Goal: Check status: Check status

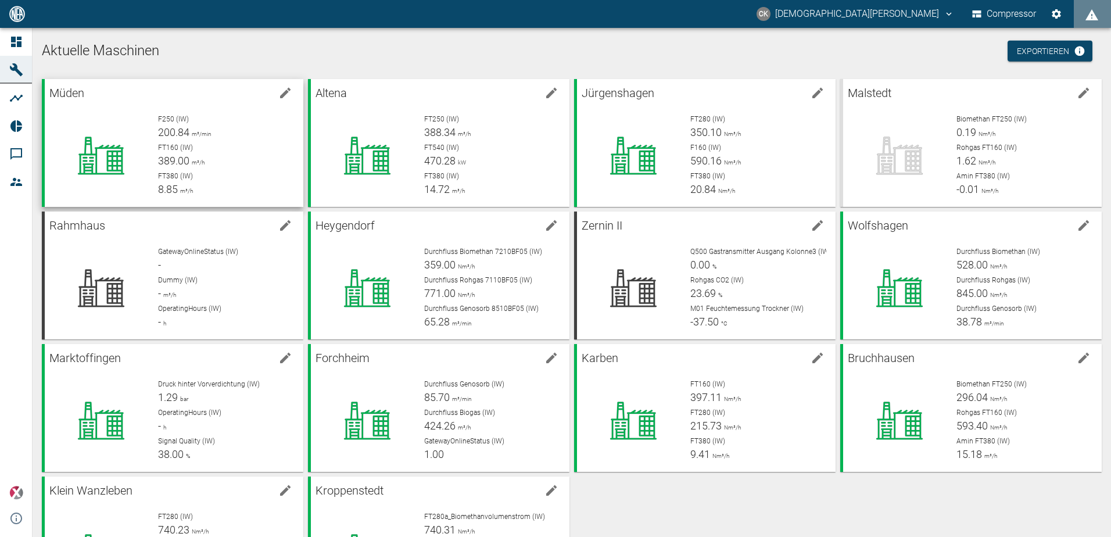
click at [233, 142] on p "FT160 (IW)" at bounding box center [226, 147] width 136 height 10
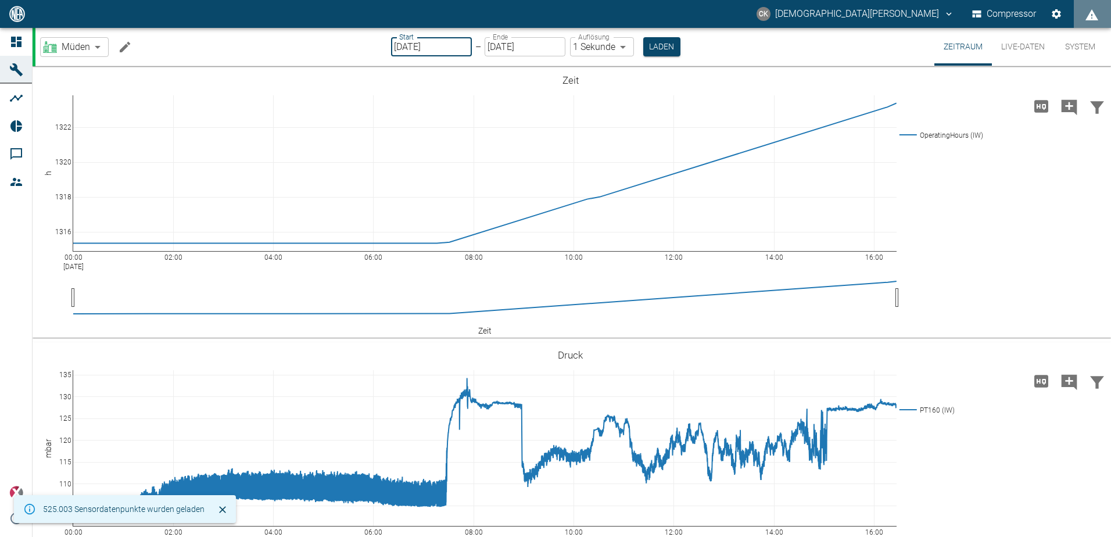
type input "[DATE]"
type input "2min"
type input "[DATE]"
click at [492, 48] on input "[DATE]" at bounding box center [525, 46] width 81 height 19
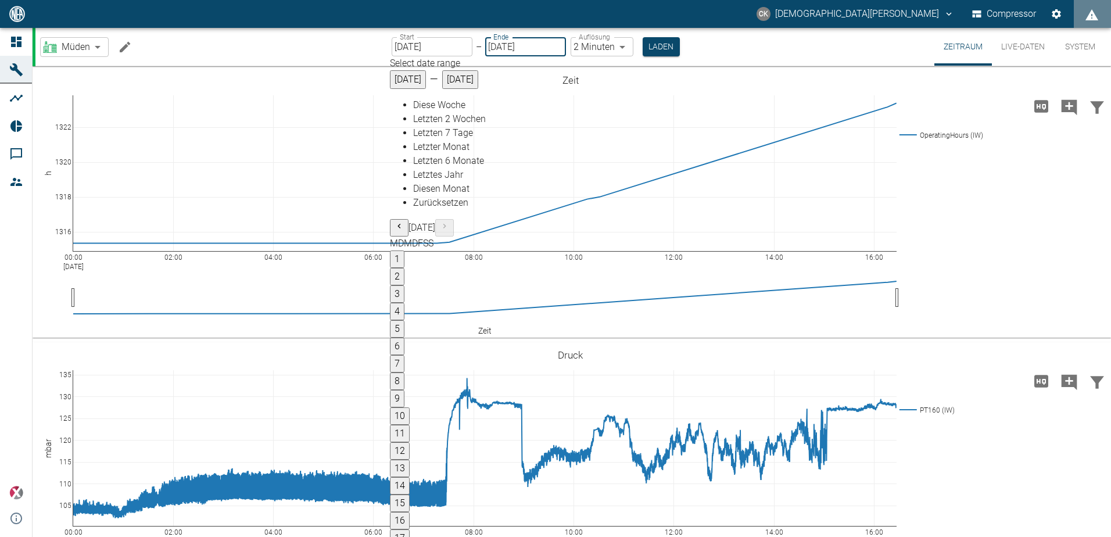
type input "[DATE]"
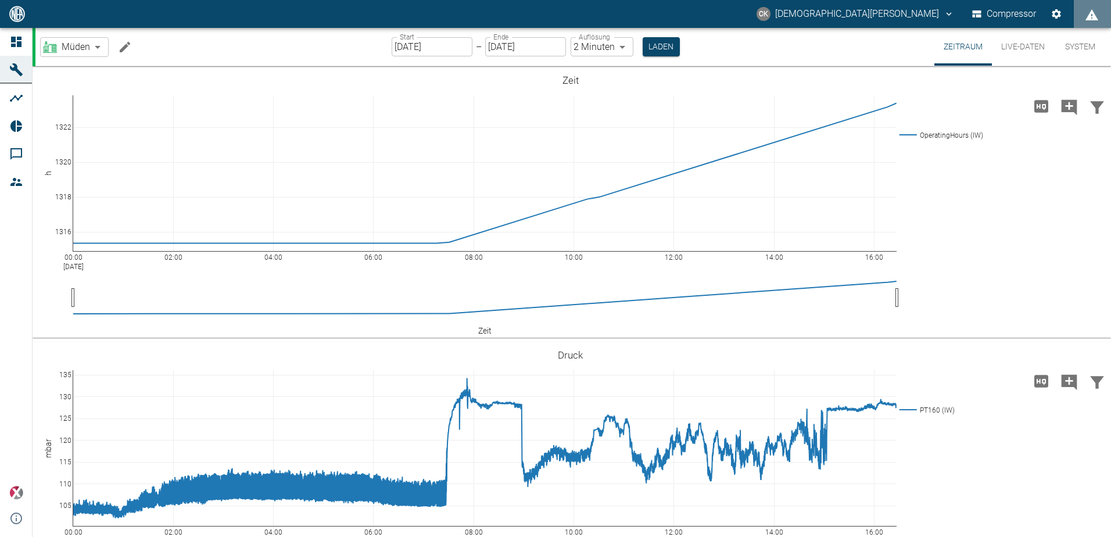
click at [719, 40] on div "Müden bf8c477b-1ba4-4cd0-b87e-471543248d49 ​ Start [DATE] Start – Ende [DATE] E…" at bounding box center [573, 47] width 1076 height 38
click at [665, 42] on button "Laden" at bounding box center [661, 46] width 37 height 19
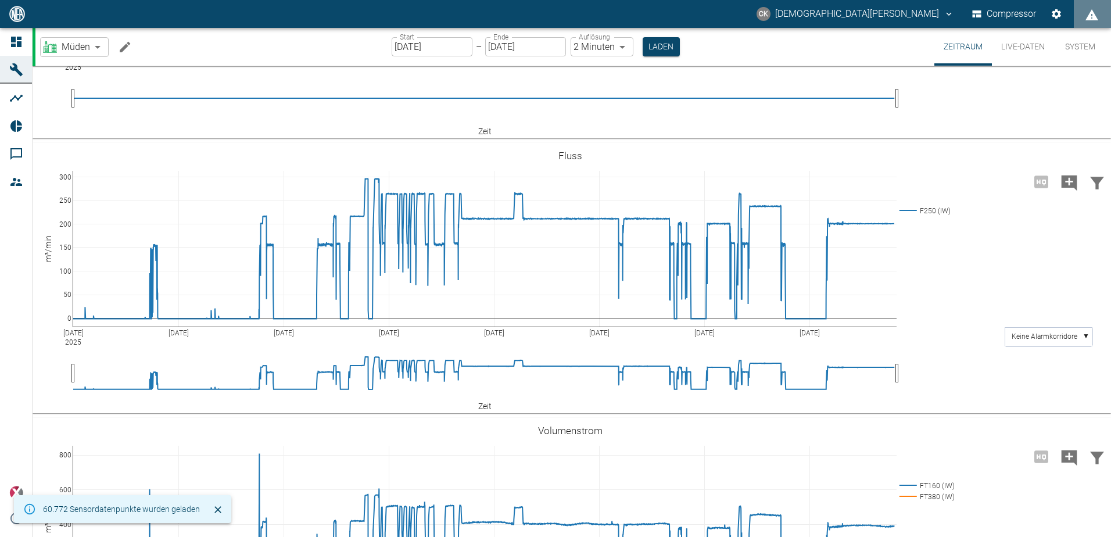
scroll to position [756, 0]
